Goal: Navigation & Orientation: Find specific page/section

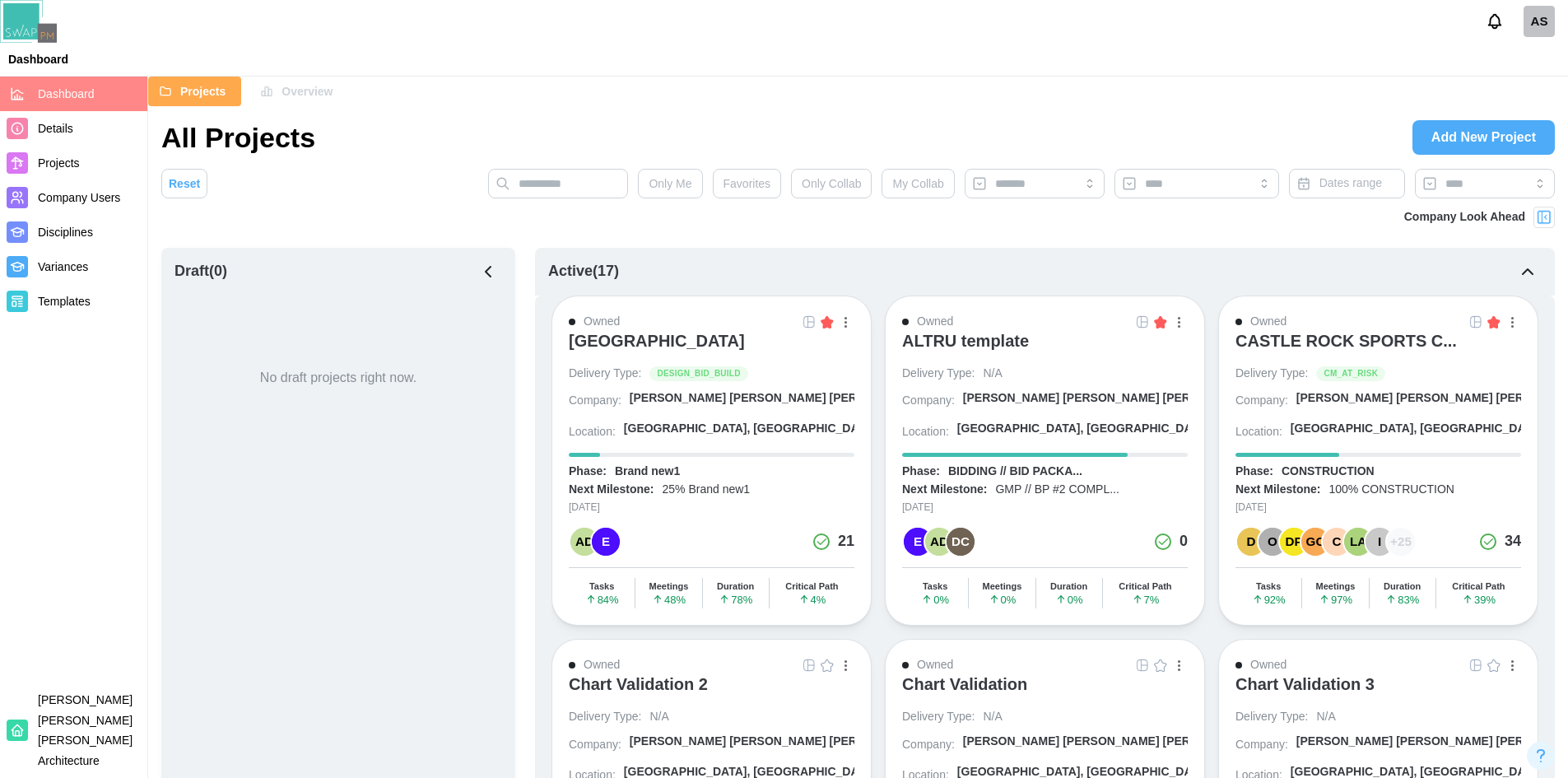
scroll to position [247, 0]
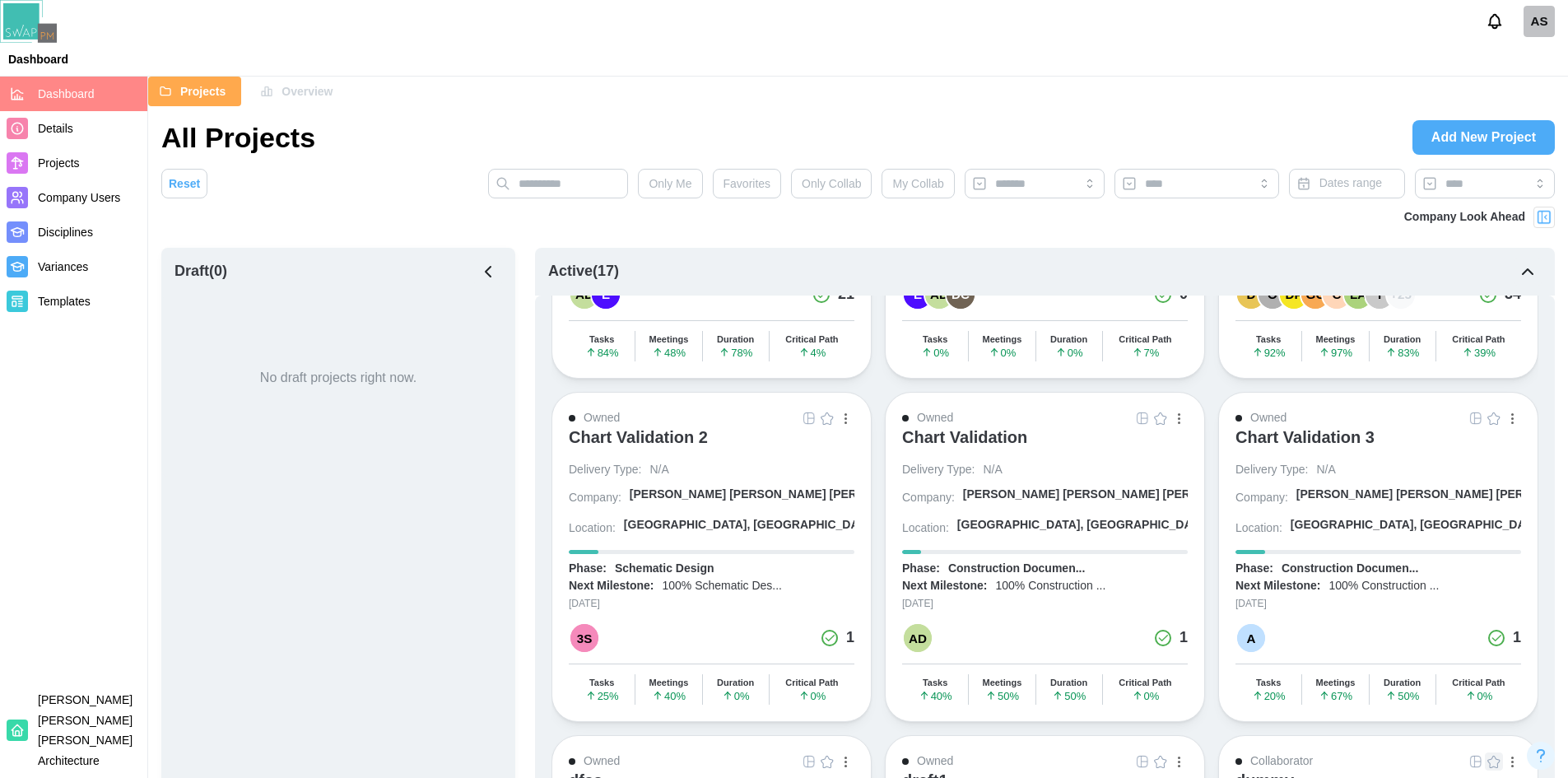
click at [480, 272] on icon "button" at bounding box center [488, 272] width 20 height 20
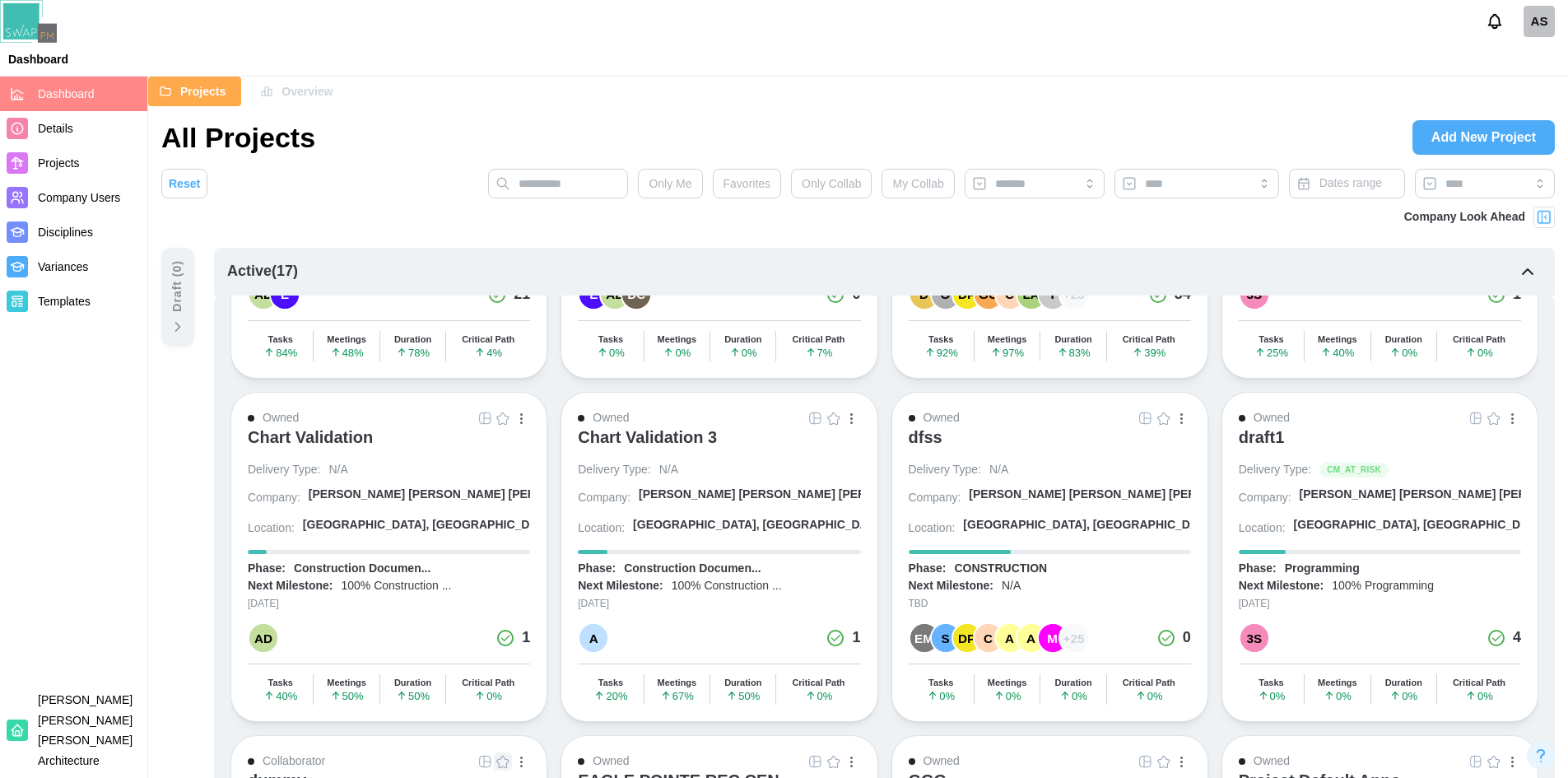
click at [58, 167] on span "Projects" at bounding box center [58, 163] width 42 height 13
